Goal: Information Seeking & Learning: Learn about a topic

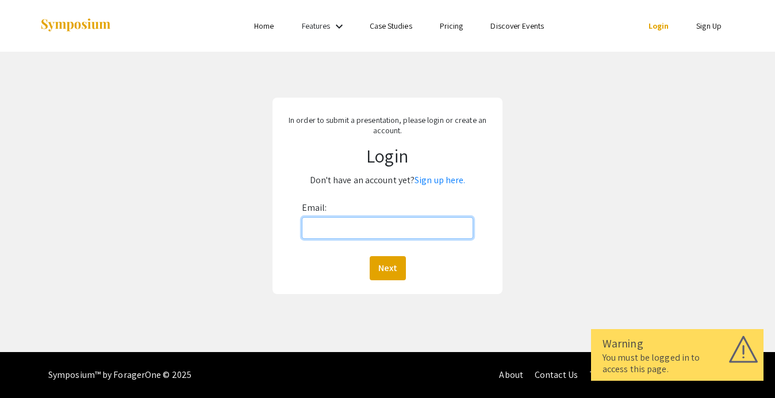
click at [375, 228] on input "Email:" at bounding box center [387, 228] width 171 height 22
type input "[EMAIL_ADDRESS][DOMAIN_NAME]"
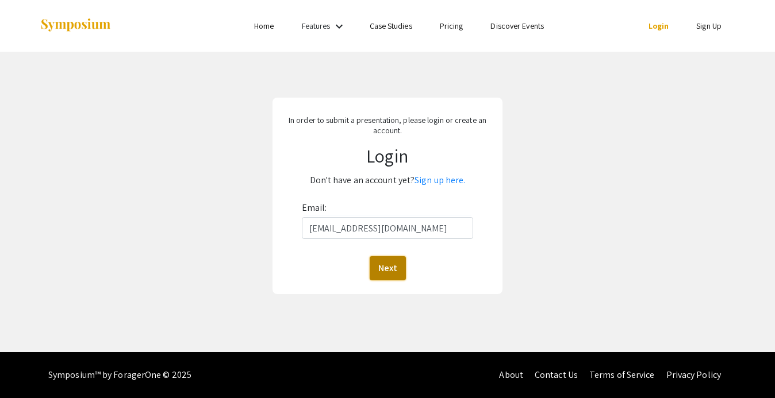
click at [382, 263] on button "Next" at bounding box center [387, 268] width 36 height 24
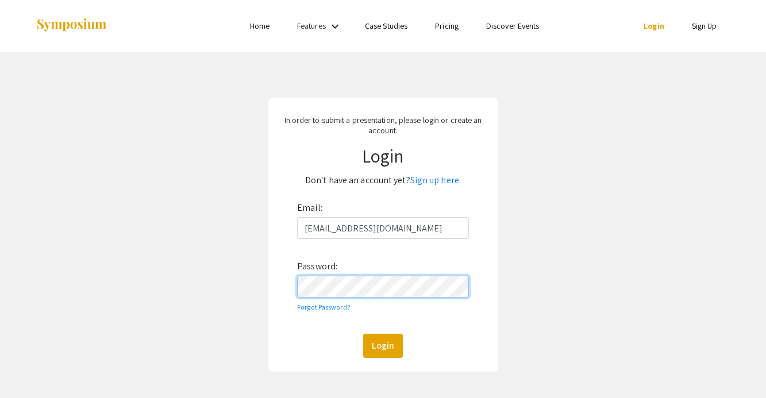
click at [363, 334] on button "Login" at bounding box center [383, 346] width 40 height 24
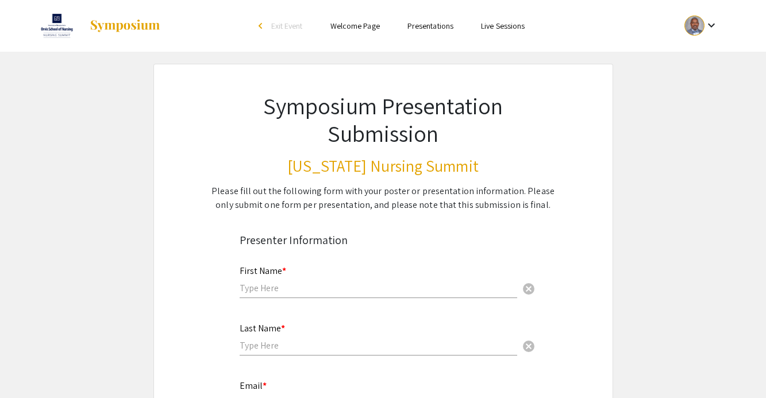
click at [364, 27] on link "Welcome Page" at bounding box center [354, 26] width 49 height 10
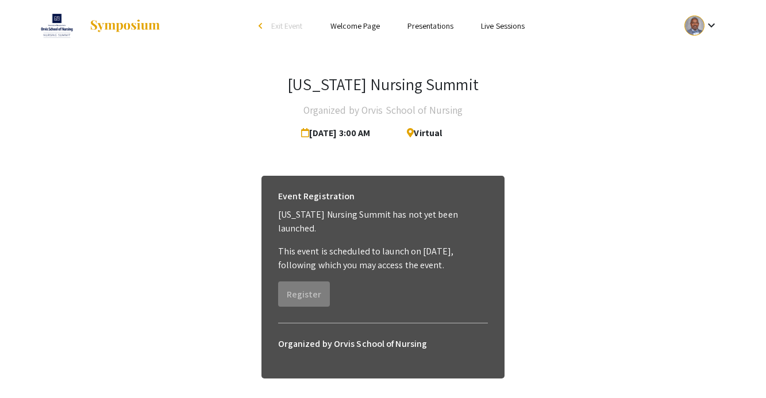
click at [579, 137] on div "[US_STATE] Nursing Summit Organized by Orvis School of Nursing [DATE] 3:00 AM V…" at bounding box center [383, 110] width 695 height 70
click at [712, 24] on mat-icon "keyboard_arrow_down" at bounding box center [712, 25] width 14 height 14
click at [715, 75] on button "My Submissions" at bounding box center [708, 85] width 71 height 28
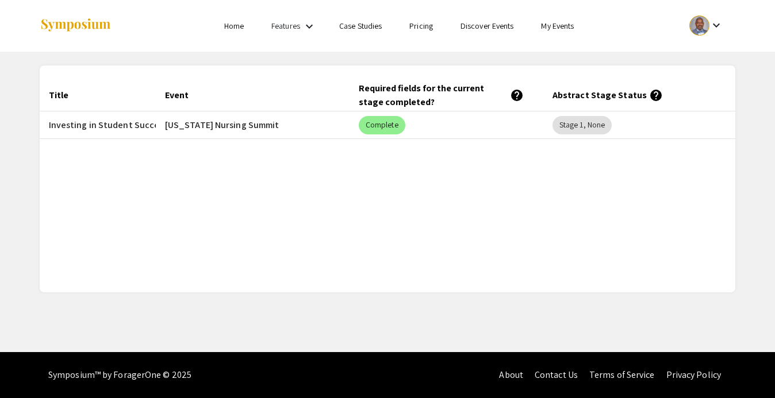
scroll to position [0, 126]
click at [564, 126] on mat-chip "Stage 1, None" at bounding box center [580, 125] width 59 height 18
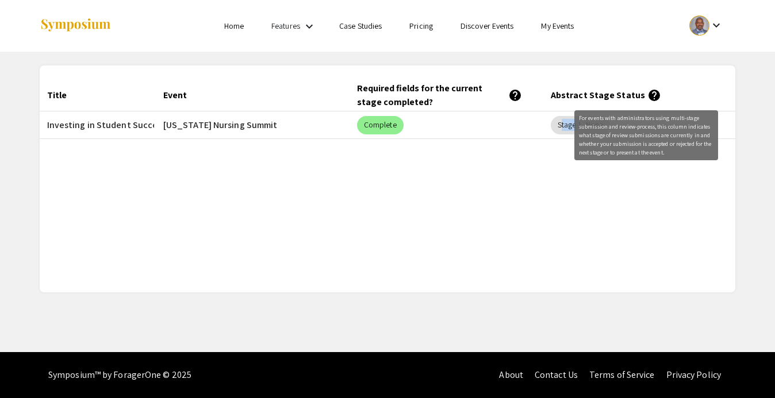
click at [647, 93] on mat-icon "help" at bounding box center [654, 95] width 14 height 14
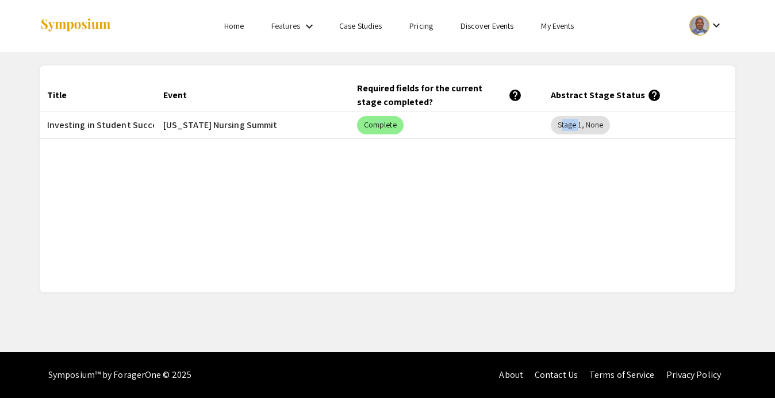
click at [641, 136] on mat-cell "Stage 1, None" at bounding box center [638, 125] width 194 height 28
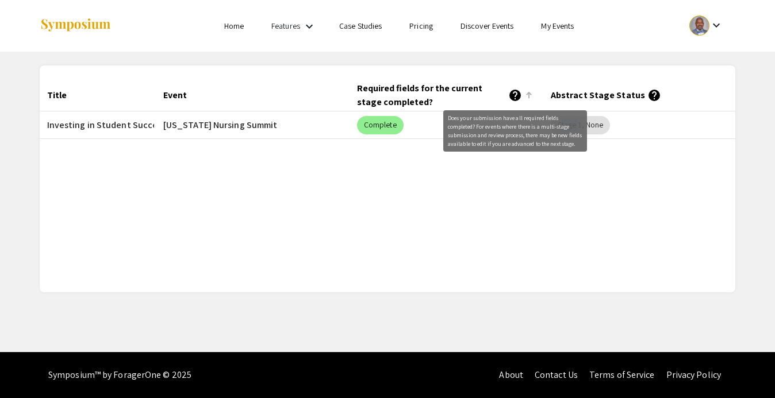
click at [512, 95] on mat-icon "help" at bounding box center [515, 95] width 14 height 14
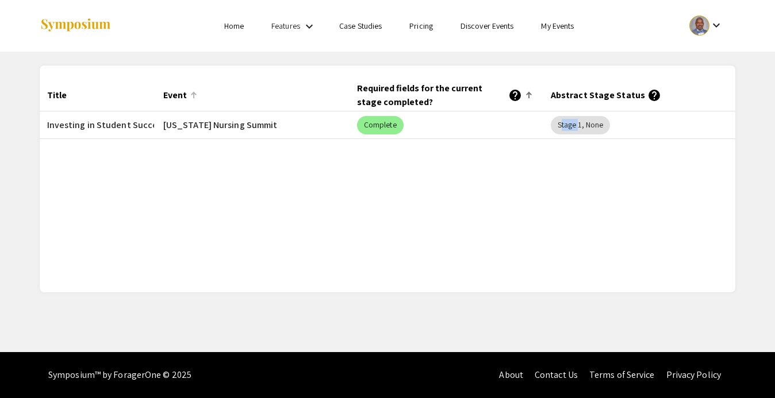
click at [193, 94] on div at bounding box center [193, 96] width 1 height 6
click at [528, 94] on div at bounding box center [528, 95] width 7 height 7
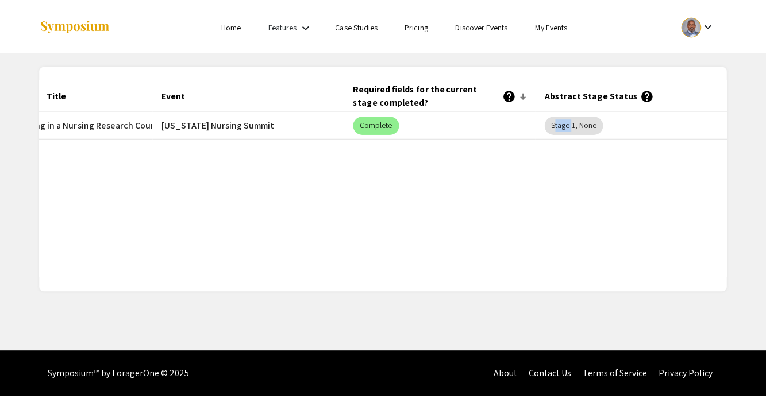
scroll to position [0, 0]
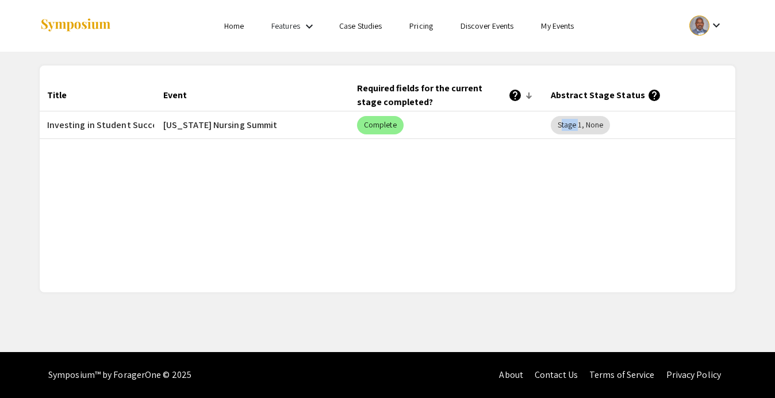
click at [308, 28] on mat-icon "keyboard_arrow_down" at bounding box center [309, 27] width 14 height 14
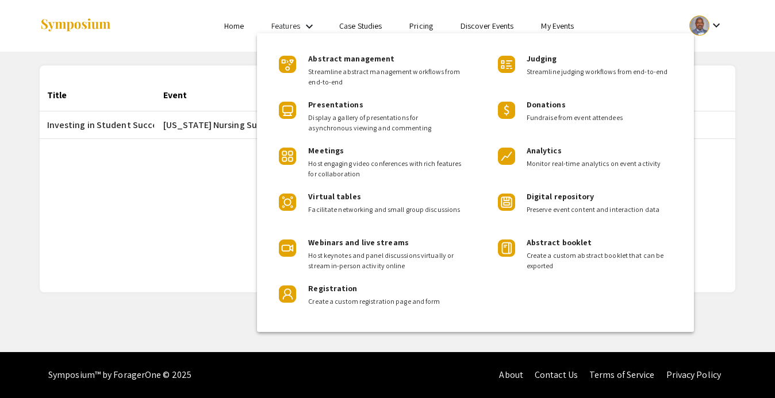
click at [308, 28] on div at bounding box center [387, 199] width 775 height 398
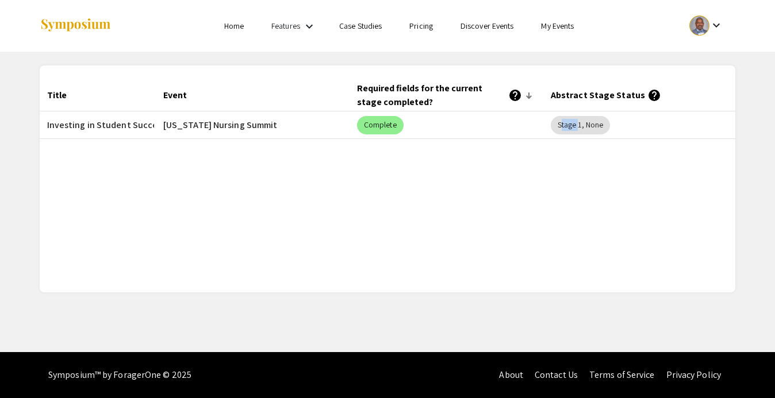
click at [356, 28] on link "Case Studies" at bounding box center [360, 26] width 43 height 10
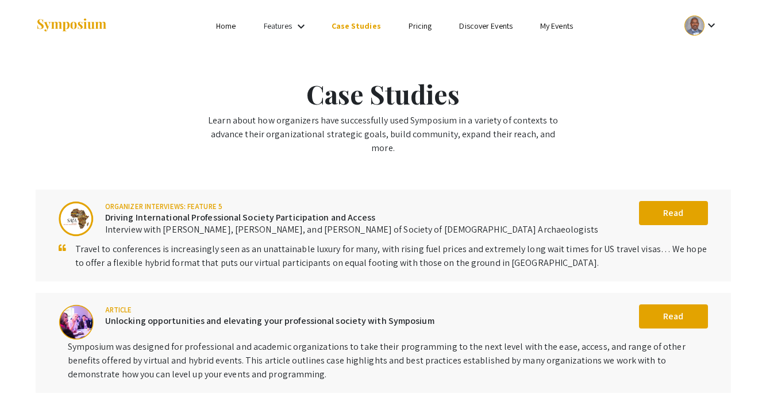
click at [424, 27] on link "Pricing" at bounding box center [421, 26] width 24 height 10
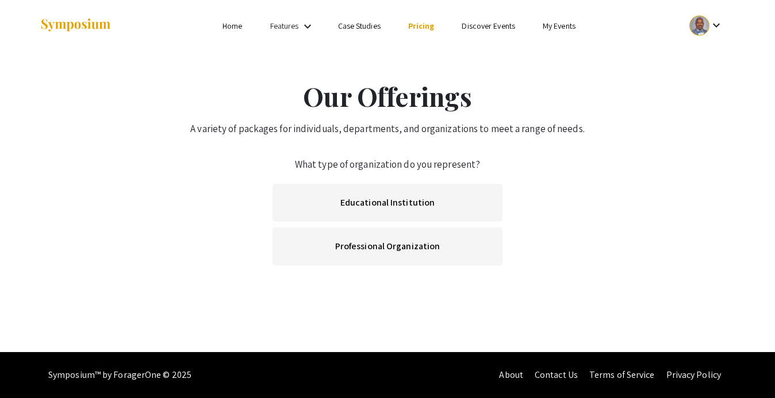
click at [552, 29] on link "My Events" at bounding box center [558, 26] width 33 height 10
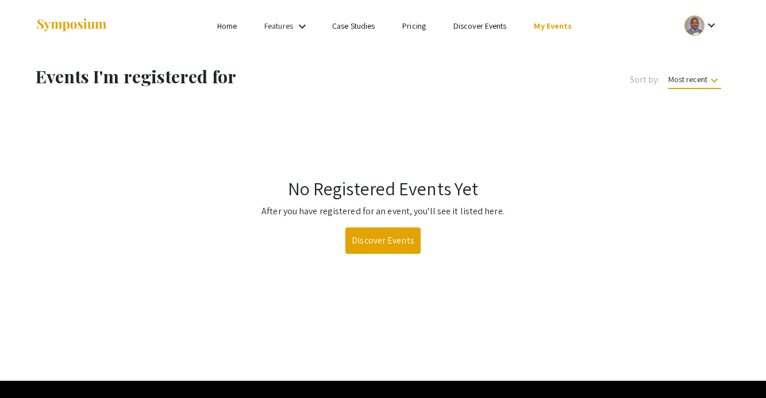
click at [491, 26] on link "Discover Events" at bounding box center [479, 26] width 53 height 10
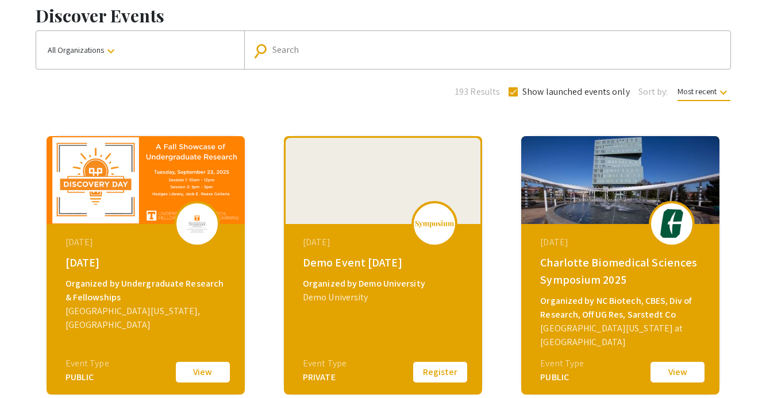
scroll to position [66, 0]
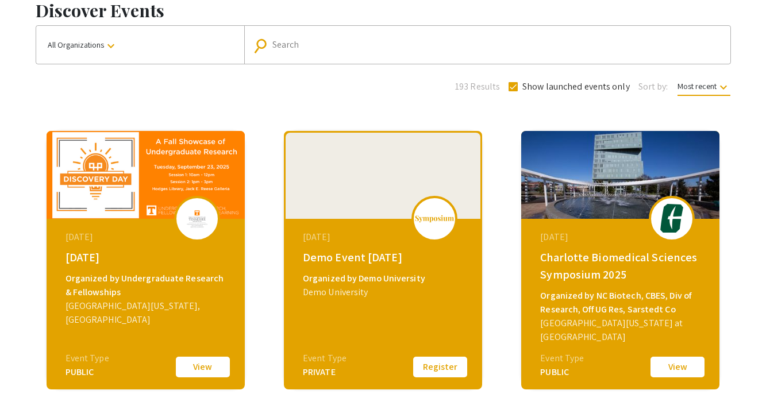
click at [721, 88] on mat-icon "keyboard_arrow_down" at bounding box center [724, 87] width 14 height 14
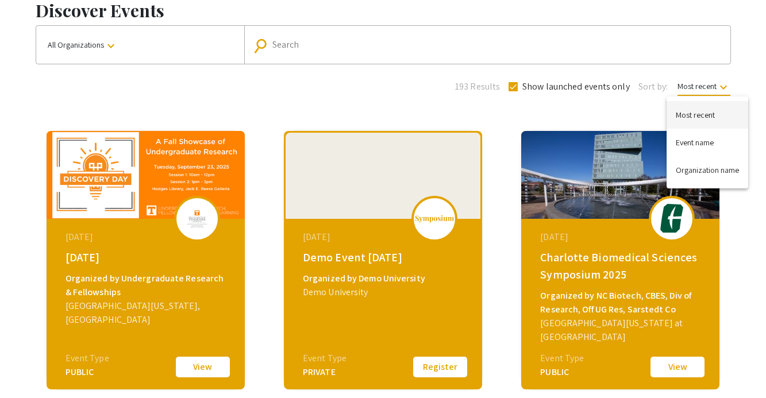
click at [702, 118] on button "Most recent" at bounding box center [708, 115] width 82 height 28
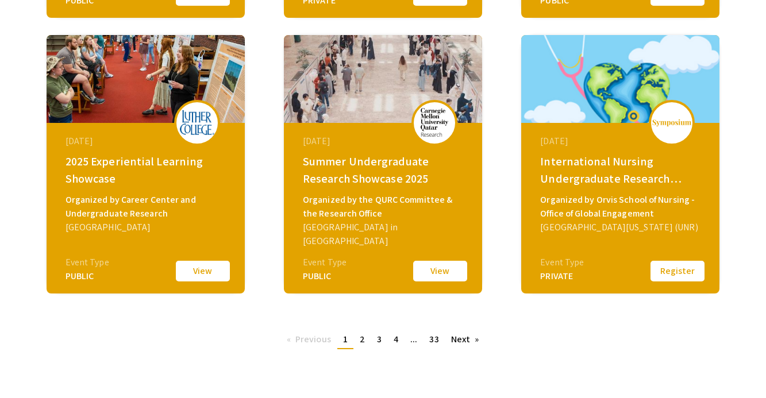
scroll to position [490, 0]
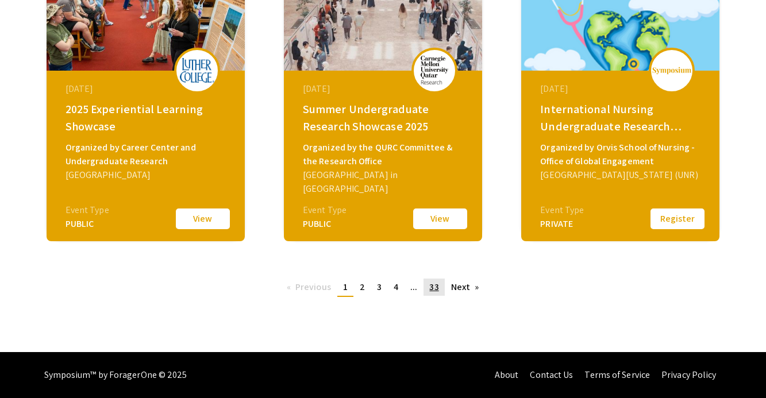
click at [432, 290] on span "33" at bounding box center [433, 287] width 9 height 12
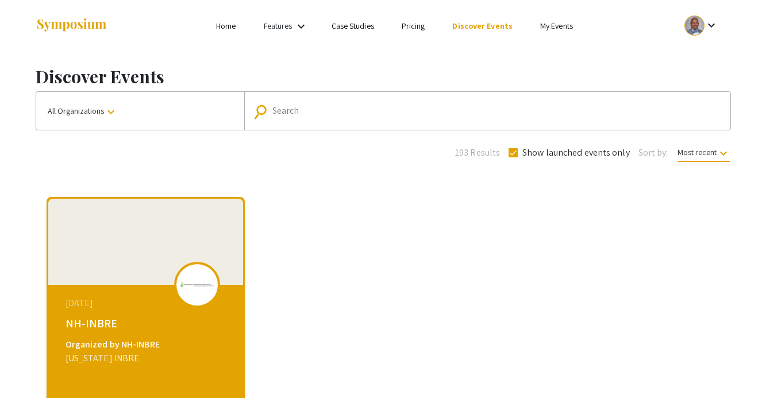
click at [314, 110] on input "Search" at bounding box center [493, 111] width 442 height 10
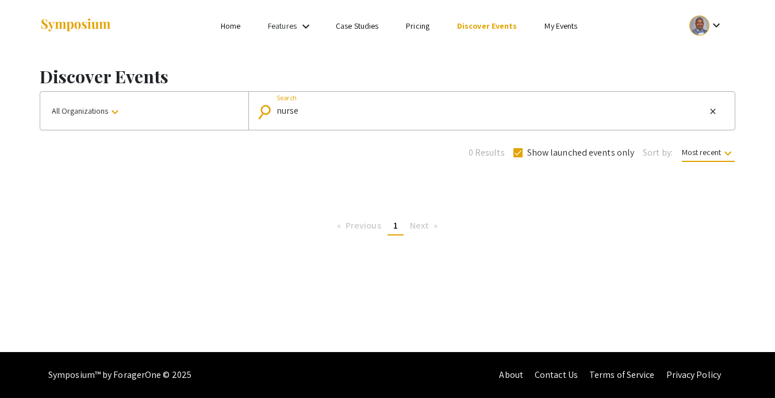
click at [309, 113] on input "nurse" at bounding box center [490, 111] width 429 height 10
type input "n"
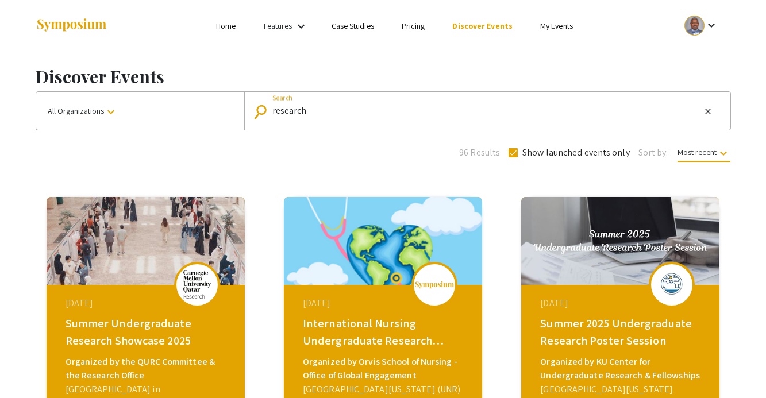
drag, startPoint x: 274, startPoint y: 110, endPoint x: 252, endPoint y: 109, distance: 21.3
click at [254, 109] on div "search research Search close" at bounding box center [484, 111] width 461 height 18
type input "r"
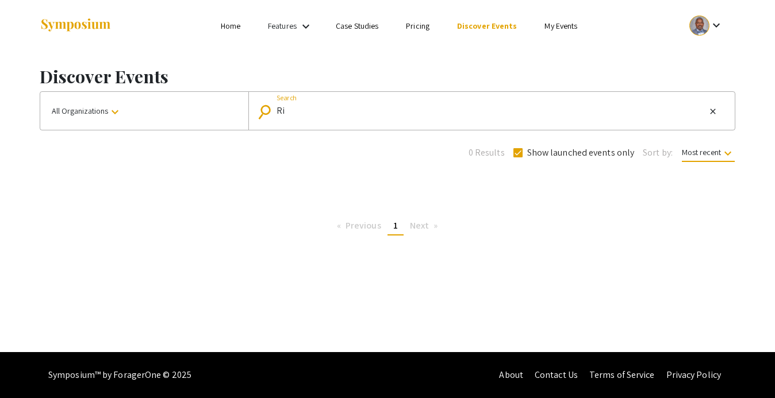
type input "R"
click at [117, 113] on mat-icon "keyboard_arrow_down" at bounding box center [115, 112] width 14 height 14
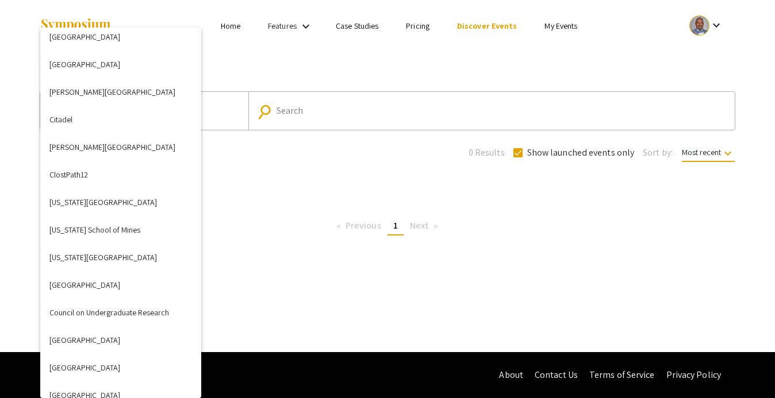
scroll to position [761, 0]
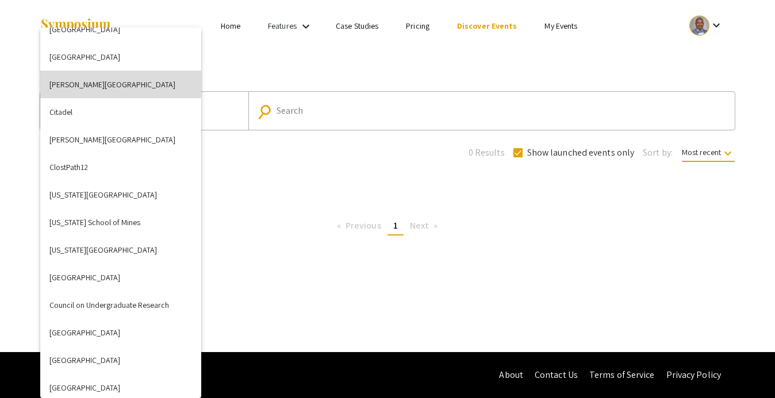
click at [125, 86] on button "[PERSON_NAME][GEOGRAPHIC_DATA]" at bounding box center [120, 85] width 161 height 28
checkbox input "false"
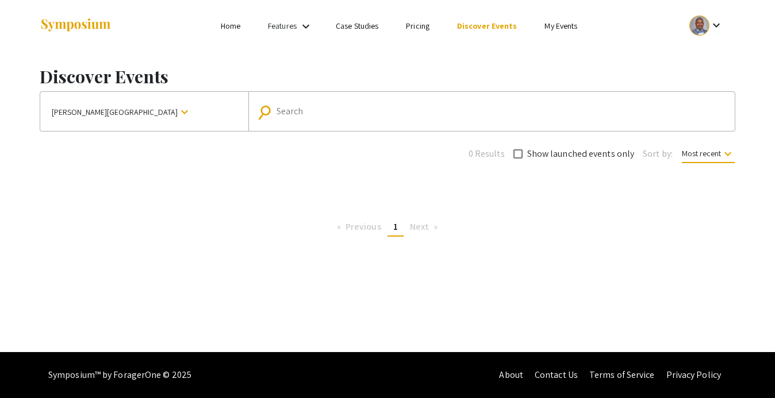
click at [178, 113] on mat-icon "keyboard_arrow_down" at bounding box center [185, 112] width 14 height 14
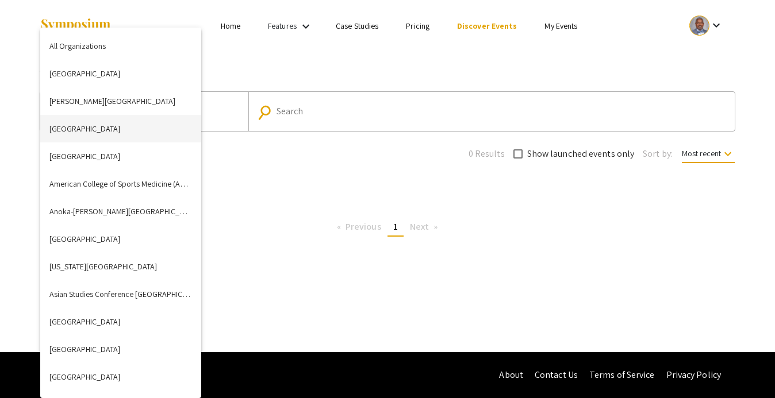
click at [149, 132] on button "[GEOGRAPHIC_DATA]" at bounding box center [120, 129] width 161 height 28
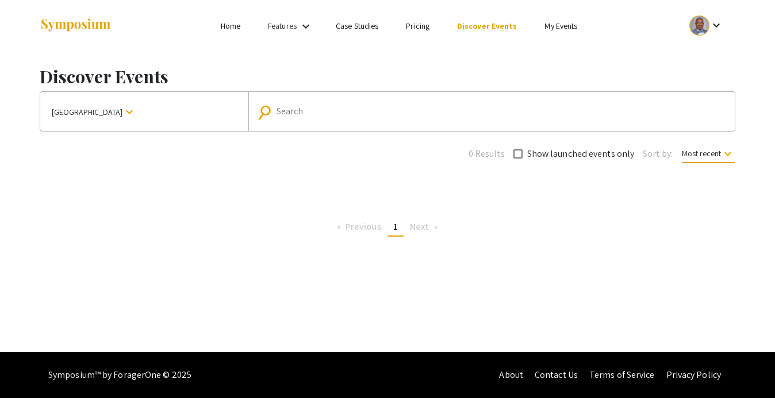
click at [122, 111] on mat-icon "keyboard_arrow_down" at bounding box center [129, 112] width 14 height 14
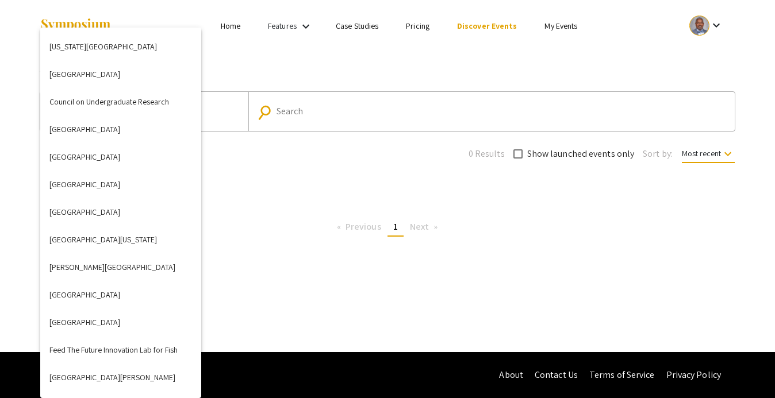
scroll to position [980, 0]
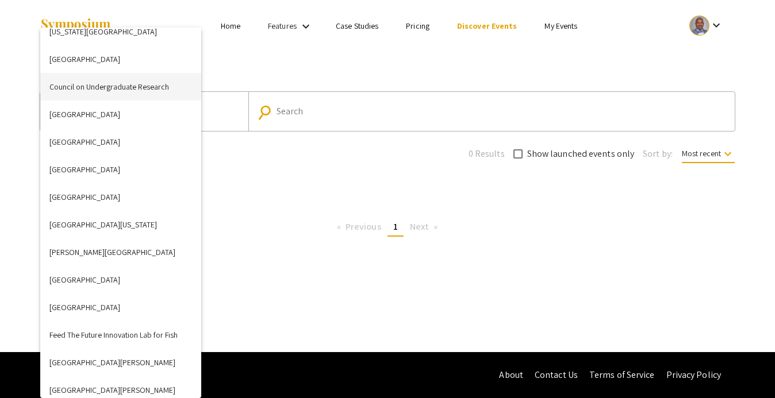
click at [146, 87] on button "Council on Undergraduate Research" at bounding box center [120, 87] width 161 height 28
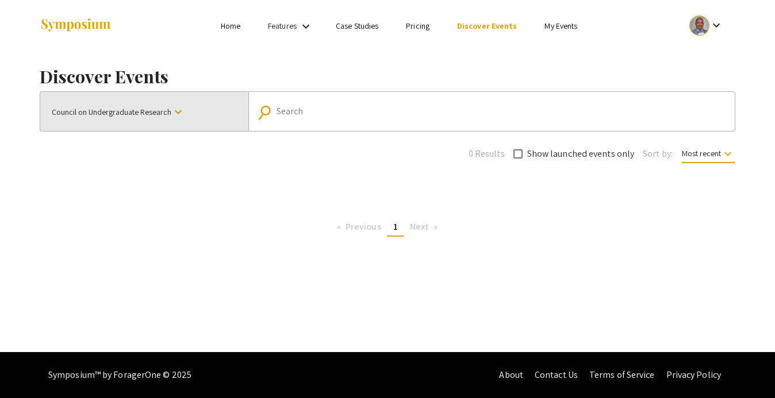
click at [176, 109] on mat-icon "keyboard_arrow_down" at bounding box center [178, 112] width 14 height 14
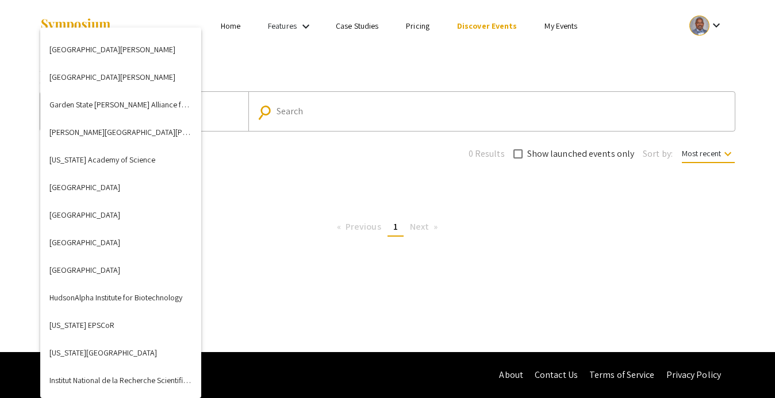
scroll to position [1308, 0]
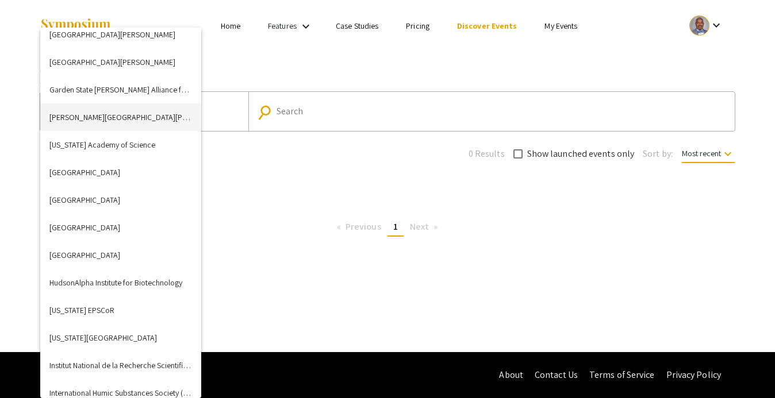
click at [108, 118] on button "[PERSON_NAME][GEOGRAPHIC_DATA][PERSON_NAME]" at bounding box center [120, 117] width 161 height 28
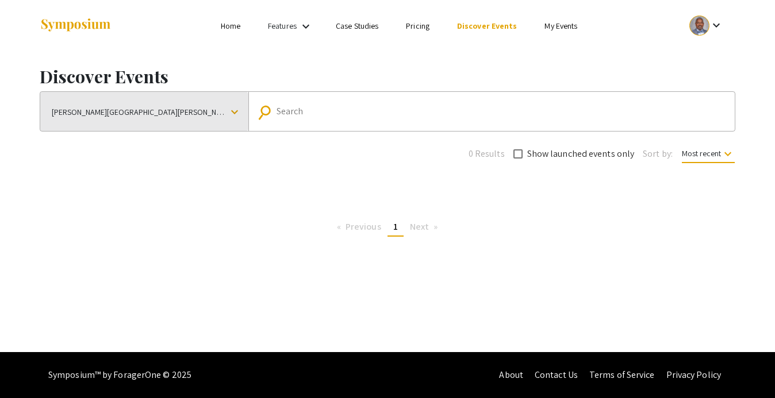
click at [228, 111] on mat-icon "keyboard_arrow_down" at bounding box center [235, 112] width 14 height 14
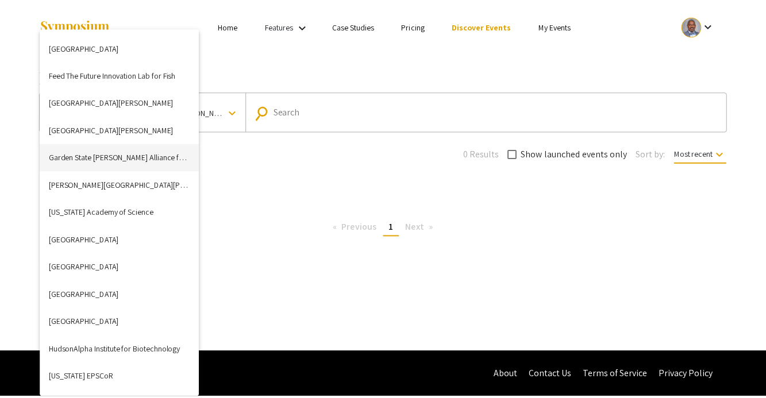
scroll to position [1252, 0]
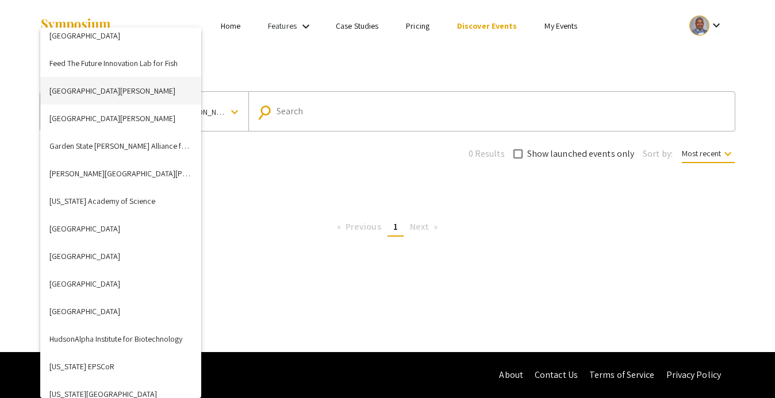
click at [108, 93] on button "[GEOGRAPHIC_DATA][PERSON_NAME]" at bounding box center [120, 91] width 161 height 28
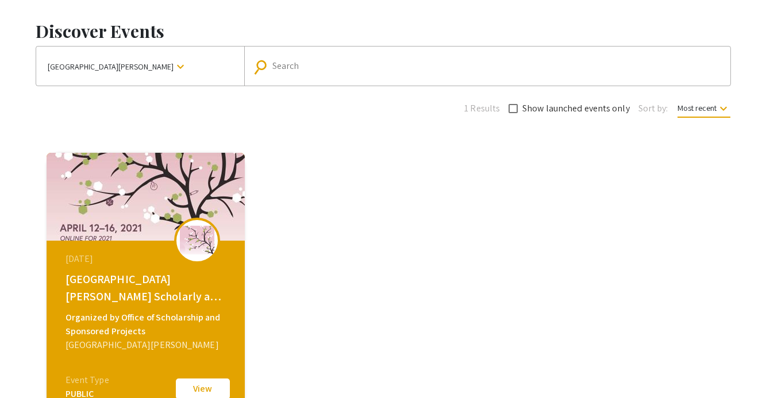
scroll to position [0, 0]
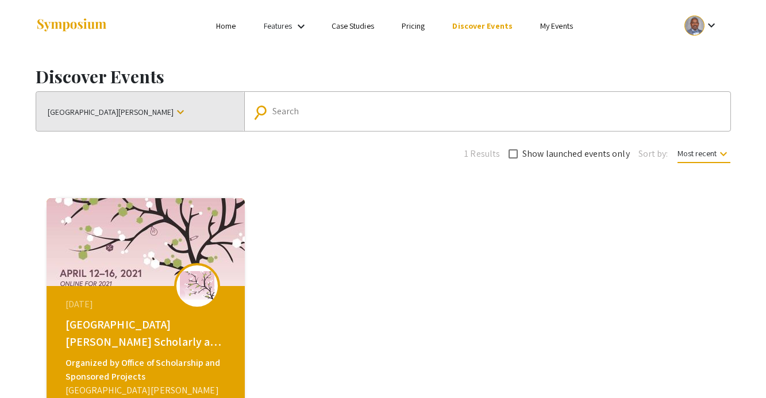
click at [174, 111] on mat-icon "keyboard_arrow_down" at bounding box center [181, 112] width 14 height 14
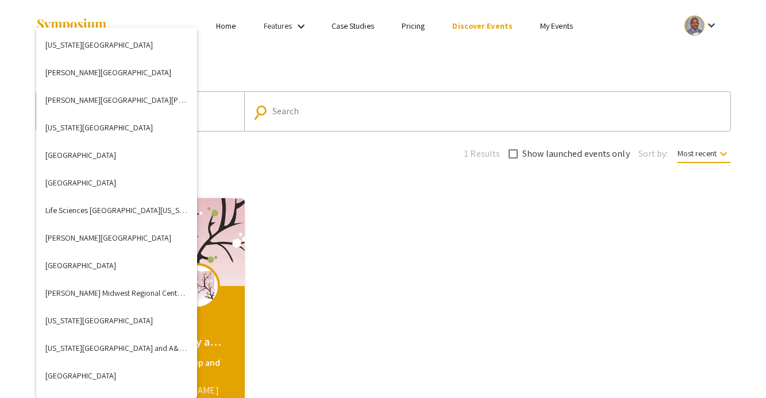
scroll to position [1738, 0]
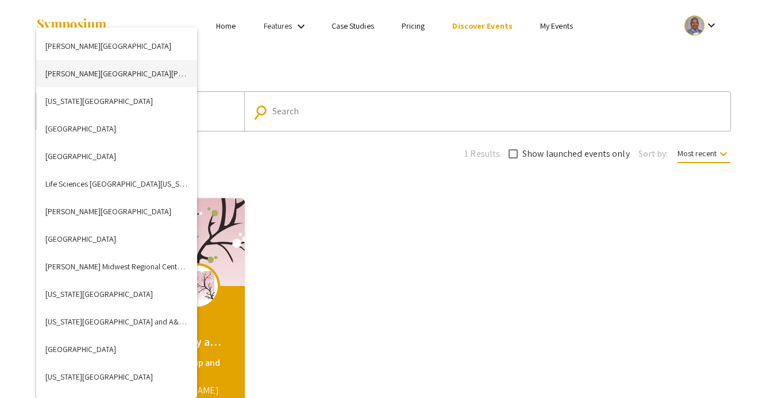
click at [102, 74] on button "[PERSON_NAME][GEOGRAPHIC_DATA][PERSON_NAME]" at bounding box center [116, 74] width 161 height 28
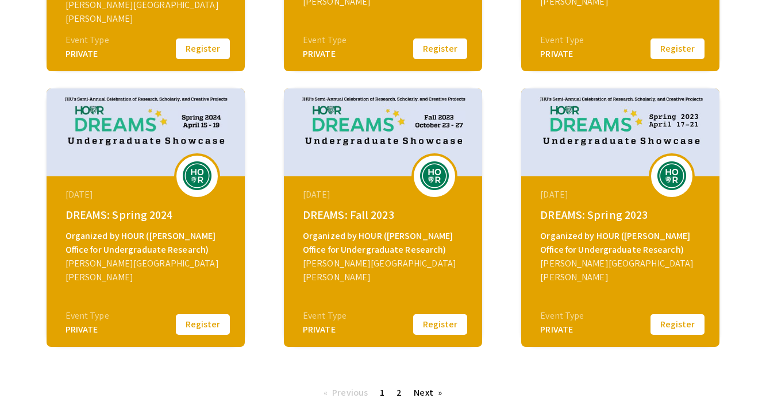
scroll to position [0, 0]
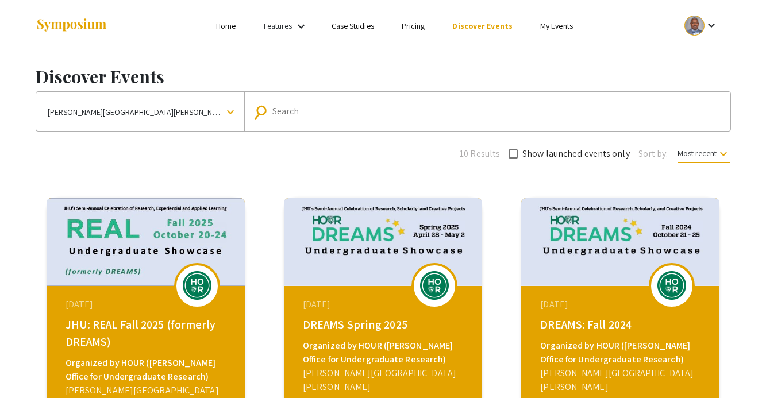
click at [224, 111] on mat-icon "keyboard_arrow_down" at bounding box center [231, 112] width 14 height 14
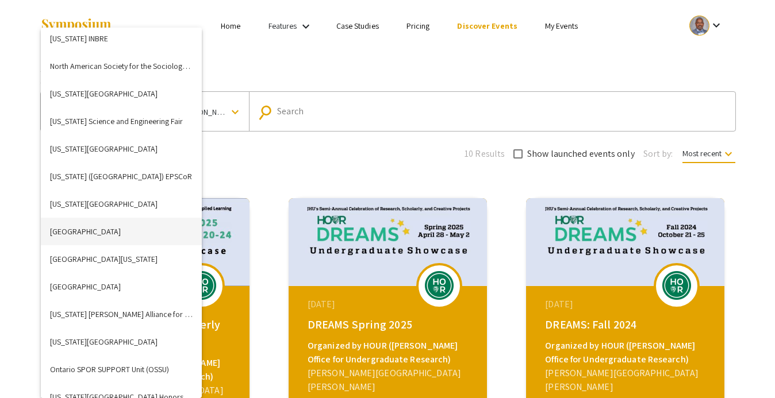
scroll to position [2442, 0]
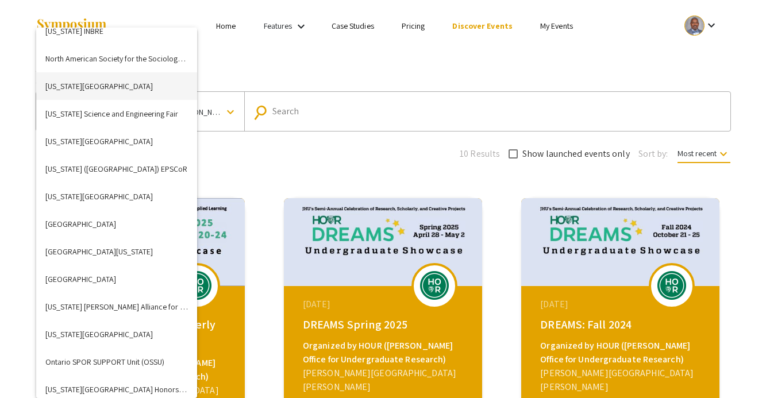
click at [103, 88] on button "[US_STATE][GEOGRAPHIC_DATA]" at bounding box center [116, 86] width 161 height 28
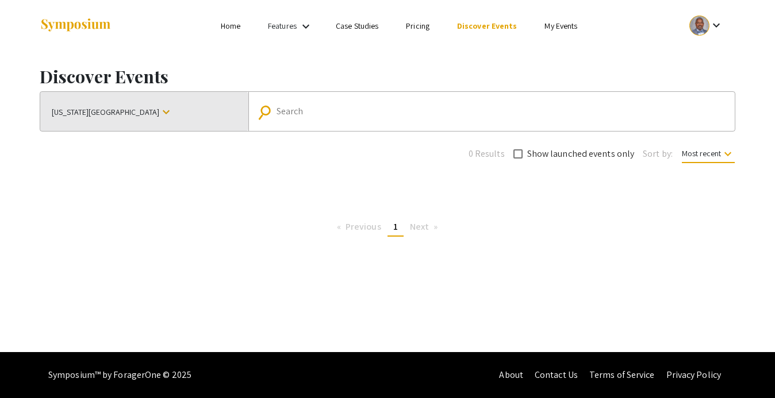
click at [164, 114] on mat-icon "keyboard_arrow_down" at bounding box center [166, 112] width 14 height 14
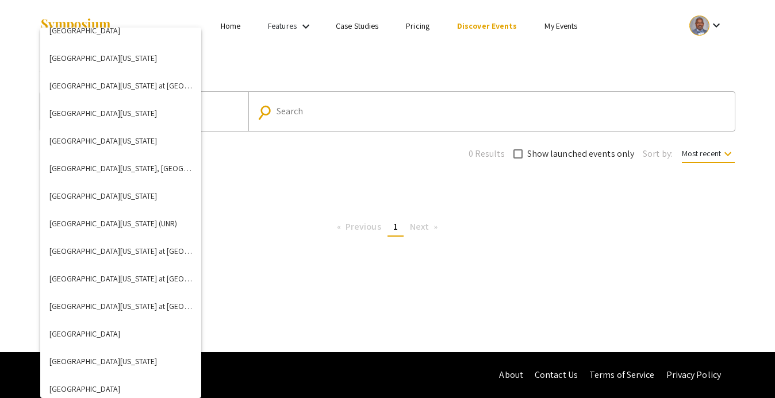
scroll to position [3743, 0]
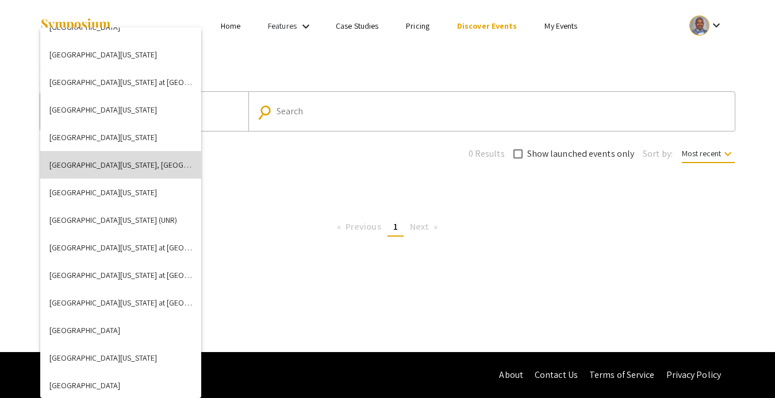
click at [136, 167] on button "[GEOGRAPHIC_DATA][US_STATE], [GEOGRAPHIC_DATA]" at bounding box center [120, 165] width 161 height 28
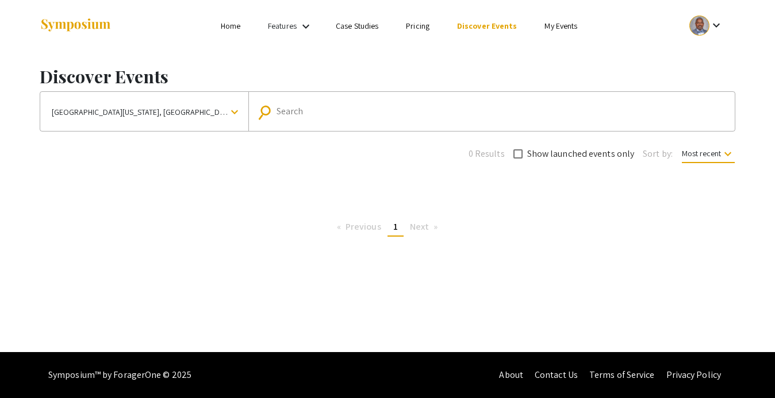
click at [228, 115] on mat-icon "keyboard_arrow_down" at bounding box center [235, 112] width 14 height 14
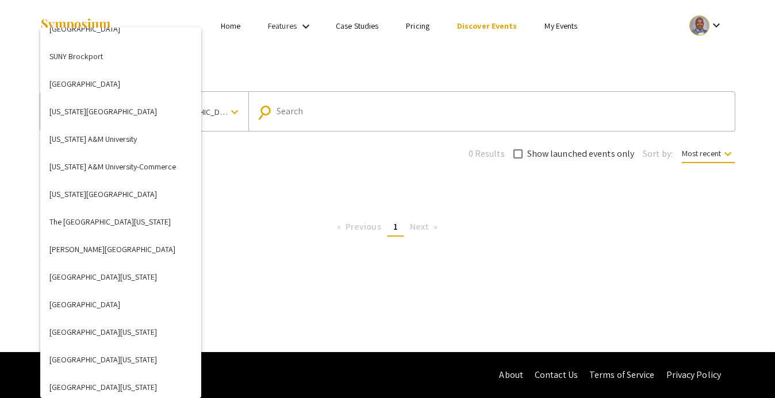
scroll to position [4493, 0]
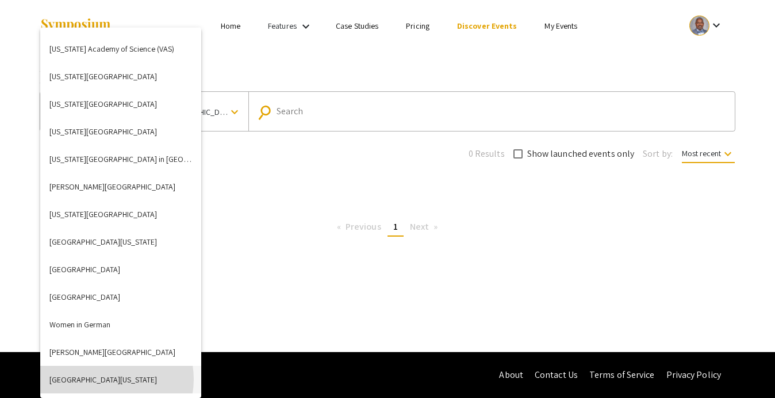
click at [107, 379] on button "[GEOGRAPHIC_DATA][US_STATE]" at bounding box center [120, 380] width 161 height 28
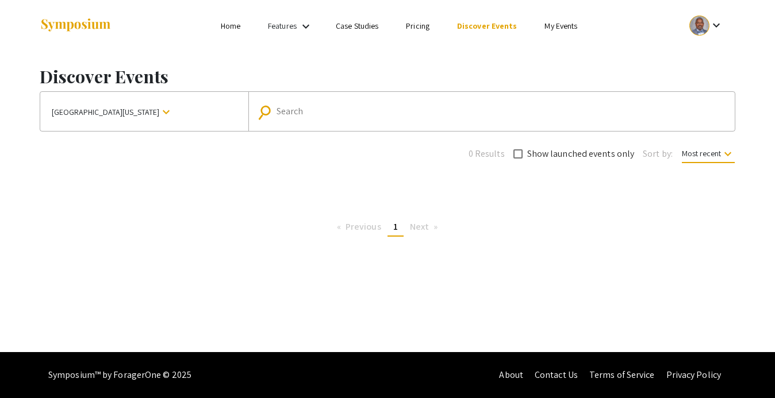
click at [159, 112] on mat-icon "keyboard_arrow_down" at bounding box center [166, 112] width 14 height 14
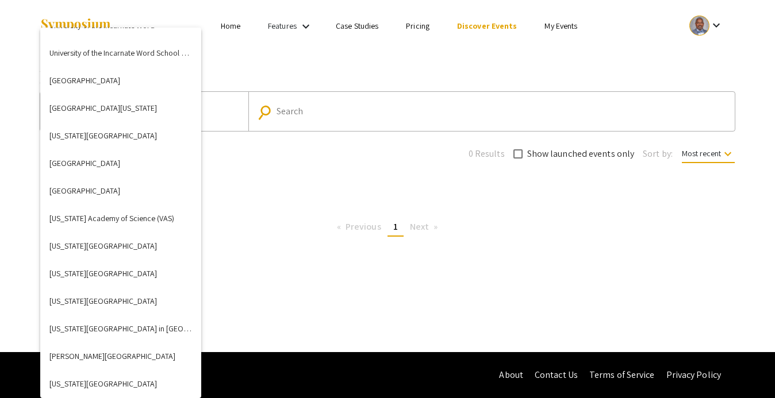
scroll to position [4335, 0]
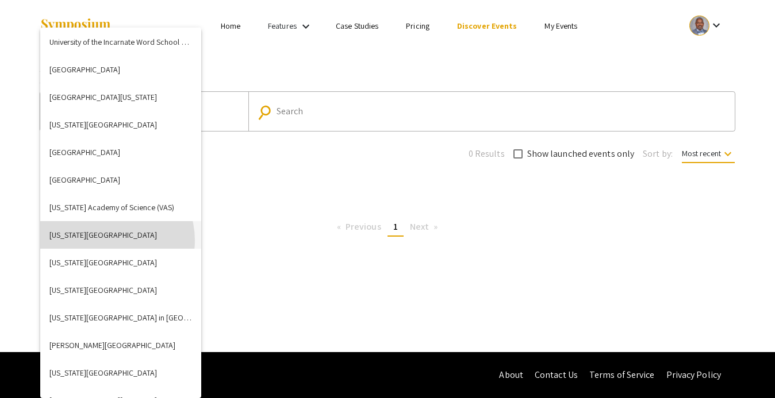
click at [109, 240] on button "[US_STATE][GEOGRAPHIC_DATA]" at bounding box center [120, 235] width 161 height 28
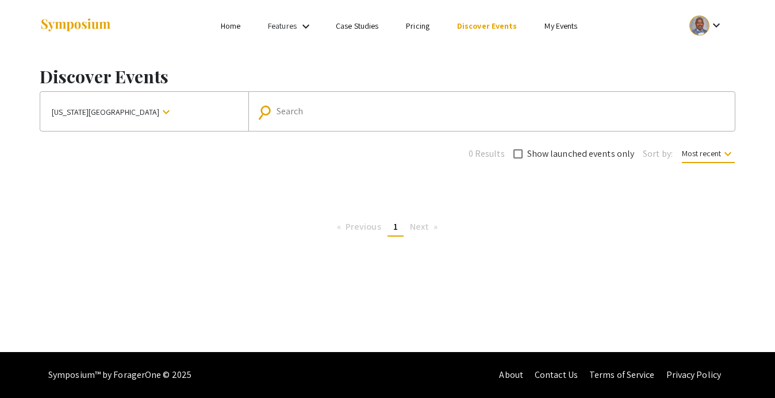
click at [173, 113] on mat-icon "keyboard_arrow_down" at bounding box center [166, 112] width 14 height 14
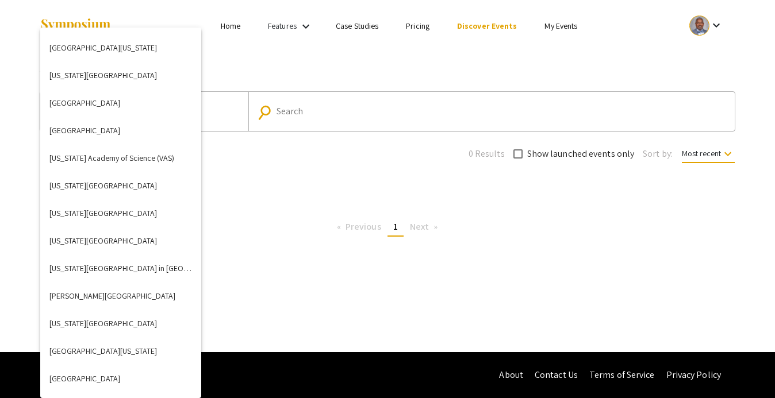
scroll to position [4346, 0]
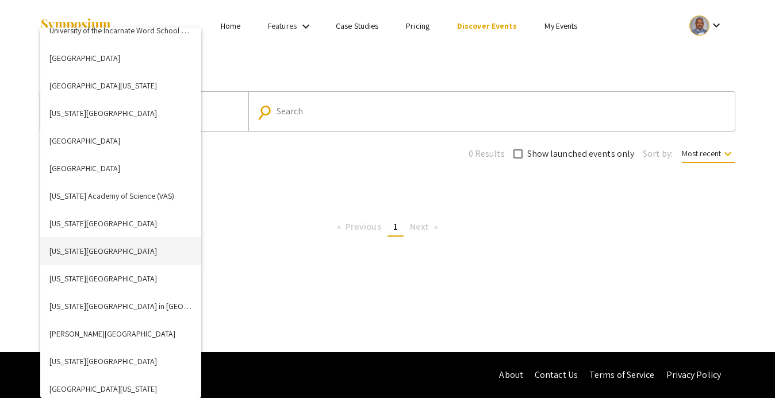
click at [75, 252] on button "[US_STATE][GEOGRAPHIC_DATA]" at bounding box center [120, 251] width 161 height 28
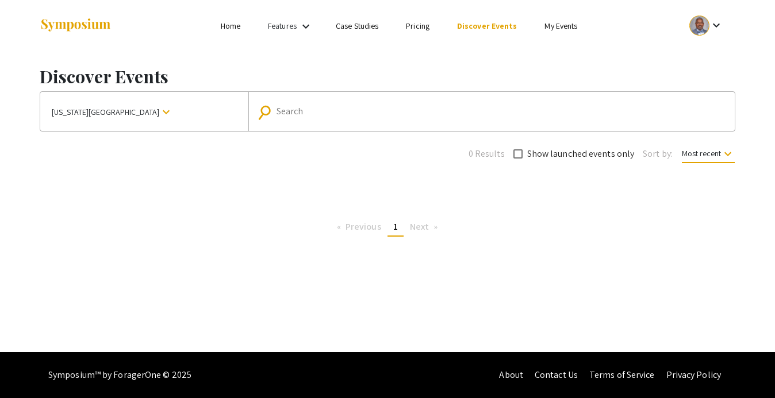
click at [159, 111] on mat-icon "keyboard_arrow_down" at bounding box center [166, 112] width 14 height 14
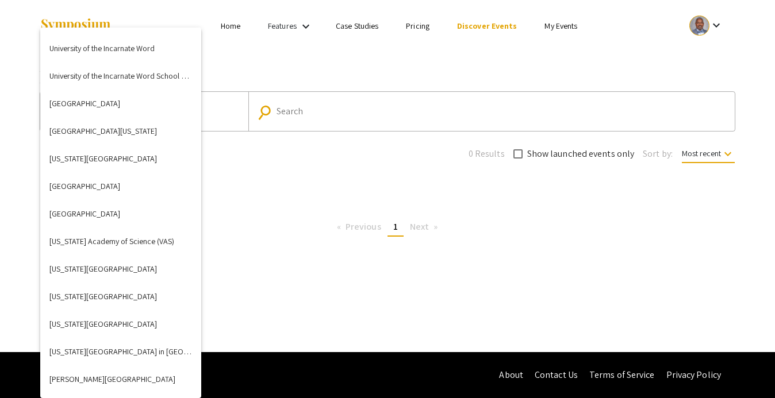
scroll to position [4316, 0]
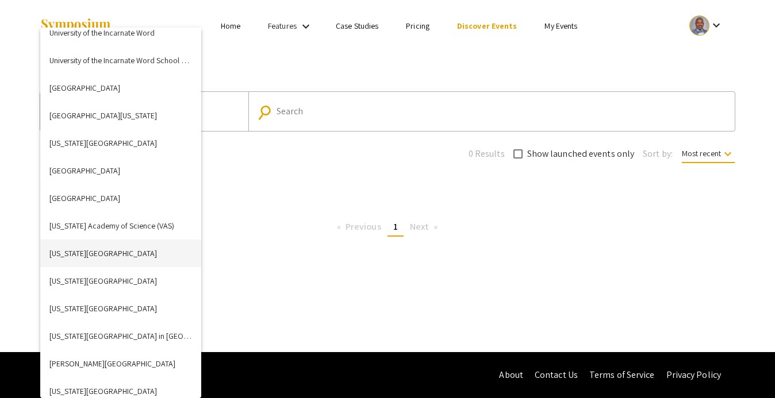
click at [103, 253] on button "[US_STATE][GEOGRAPHIC_DATA]" at bounding box center [120, 254] width 161 height 28
